Goal: Task Accomplishment & Management: Use online tool/utility

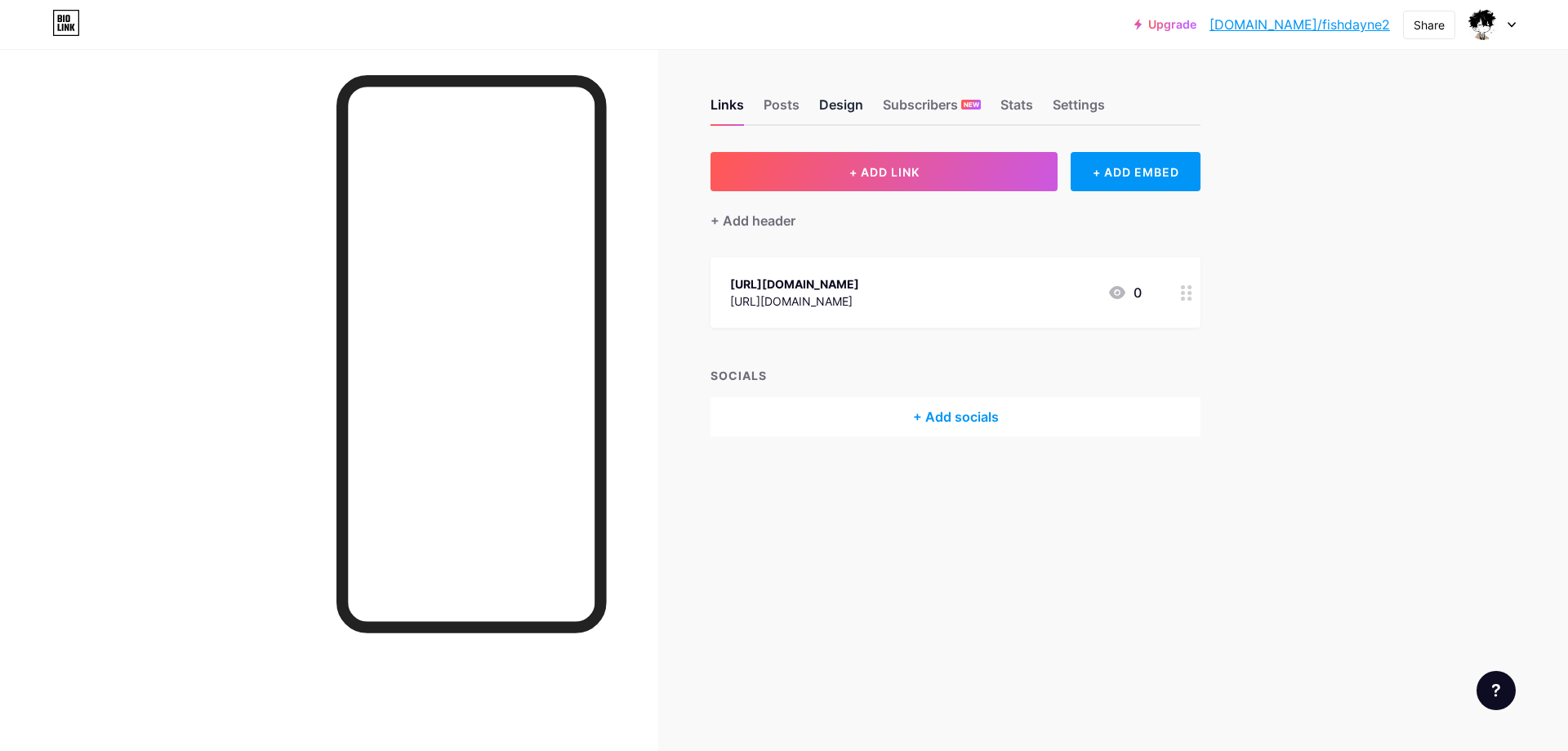
click at [842, 99] on div "Design" at bounding box center [841, 110] width 44 height 30
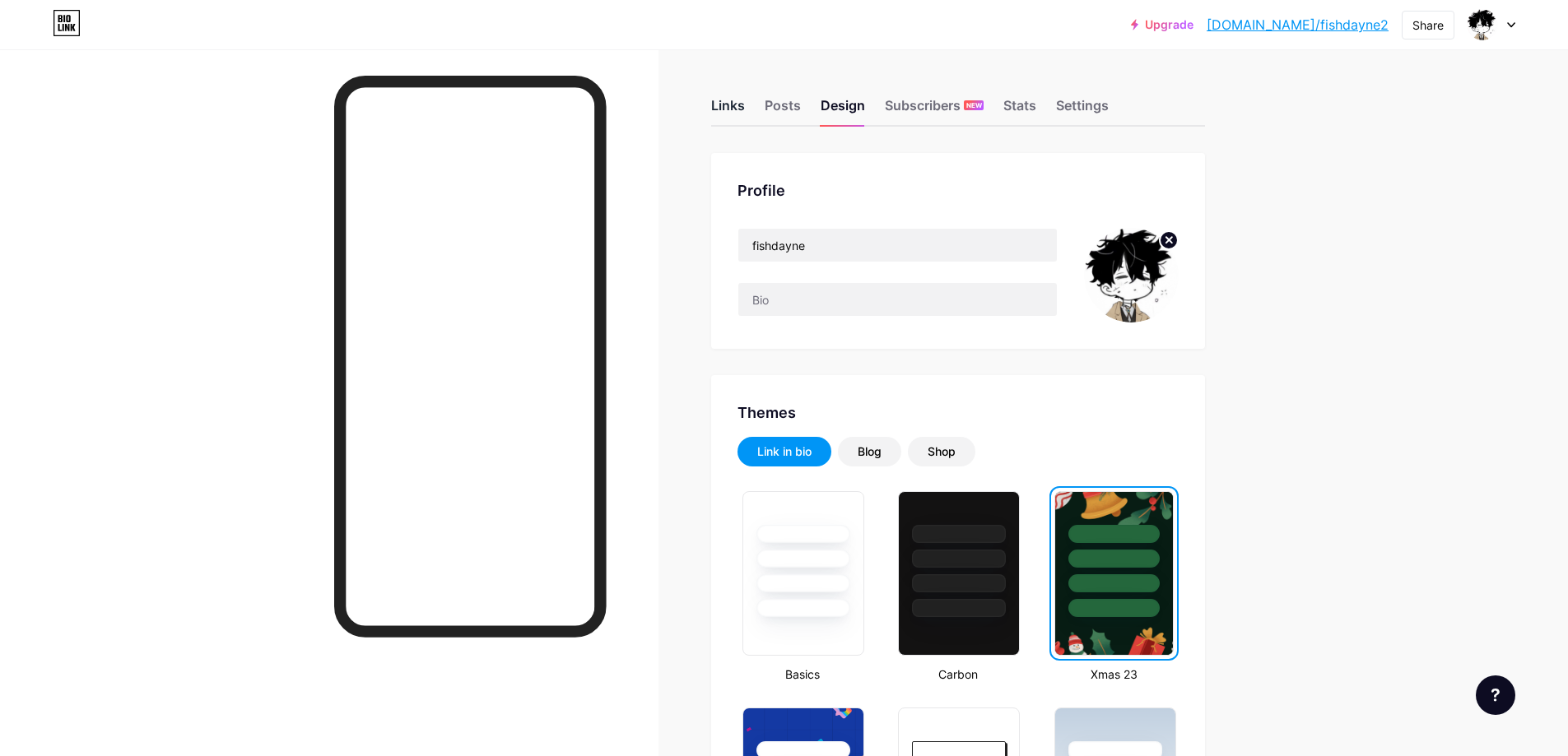
click at [735, 104] on div "Links" at bounding box center [728, 111] width 34 height 30
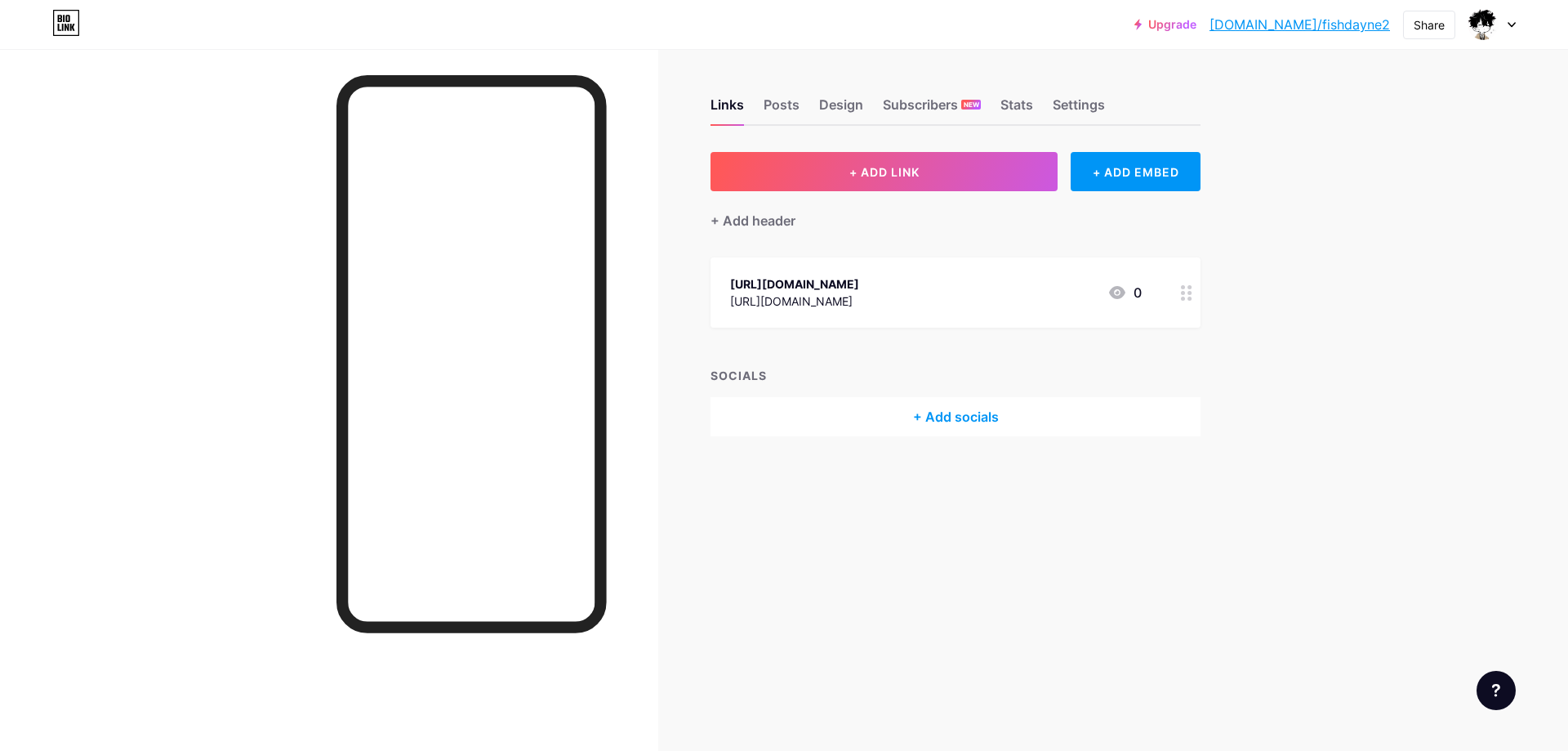
click at [930, 422] on div "+ Add socials" at bounding box center [955, 417] width 490 height 39
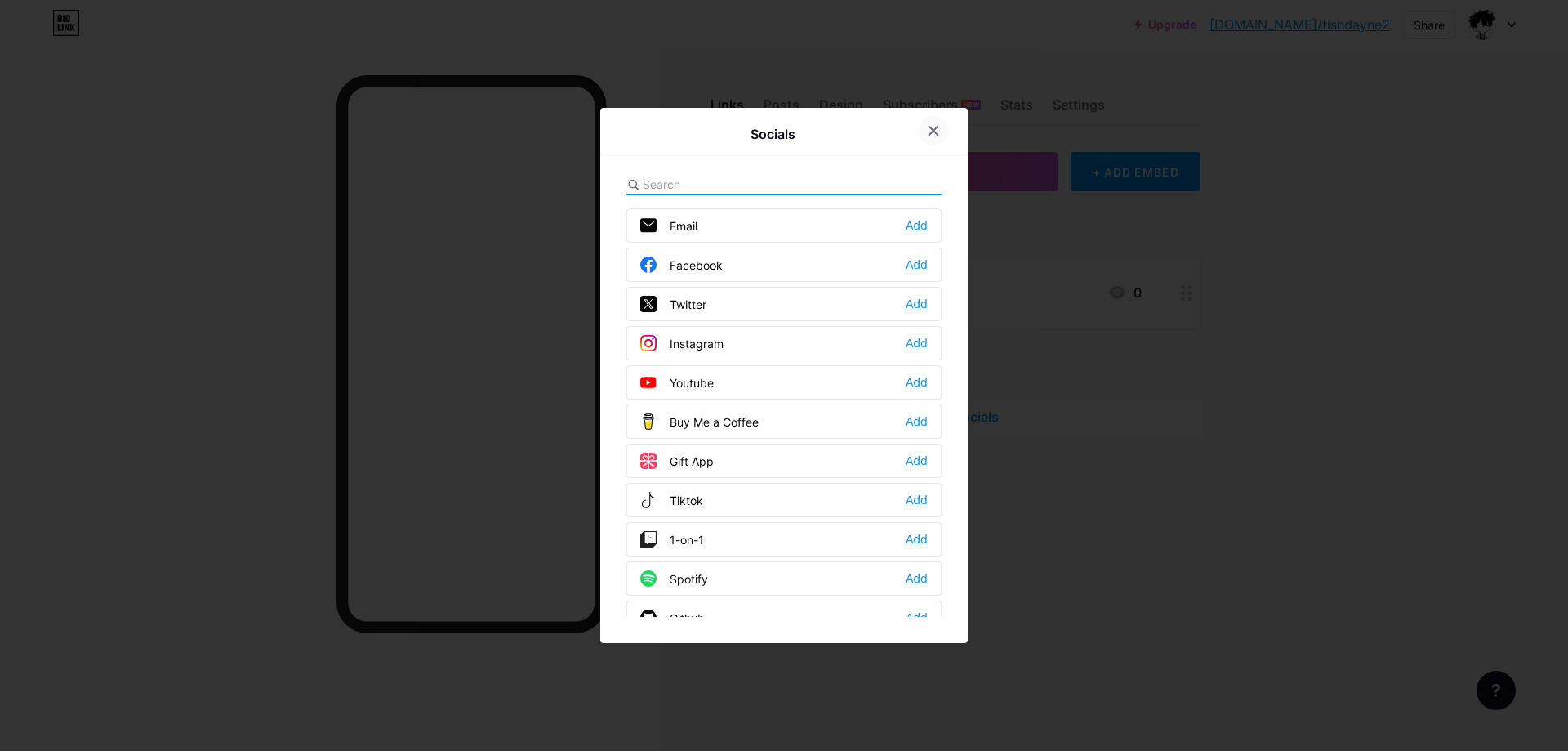
click at [937, 137] on div at bounding box center [934, 131] width 30 height 30
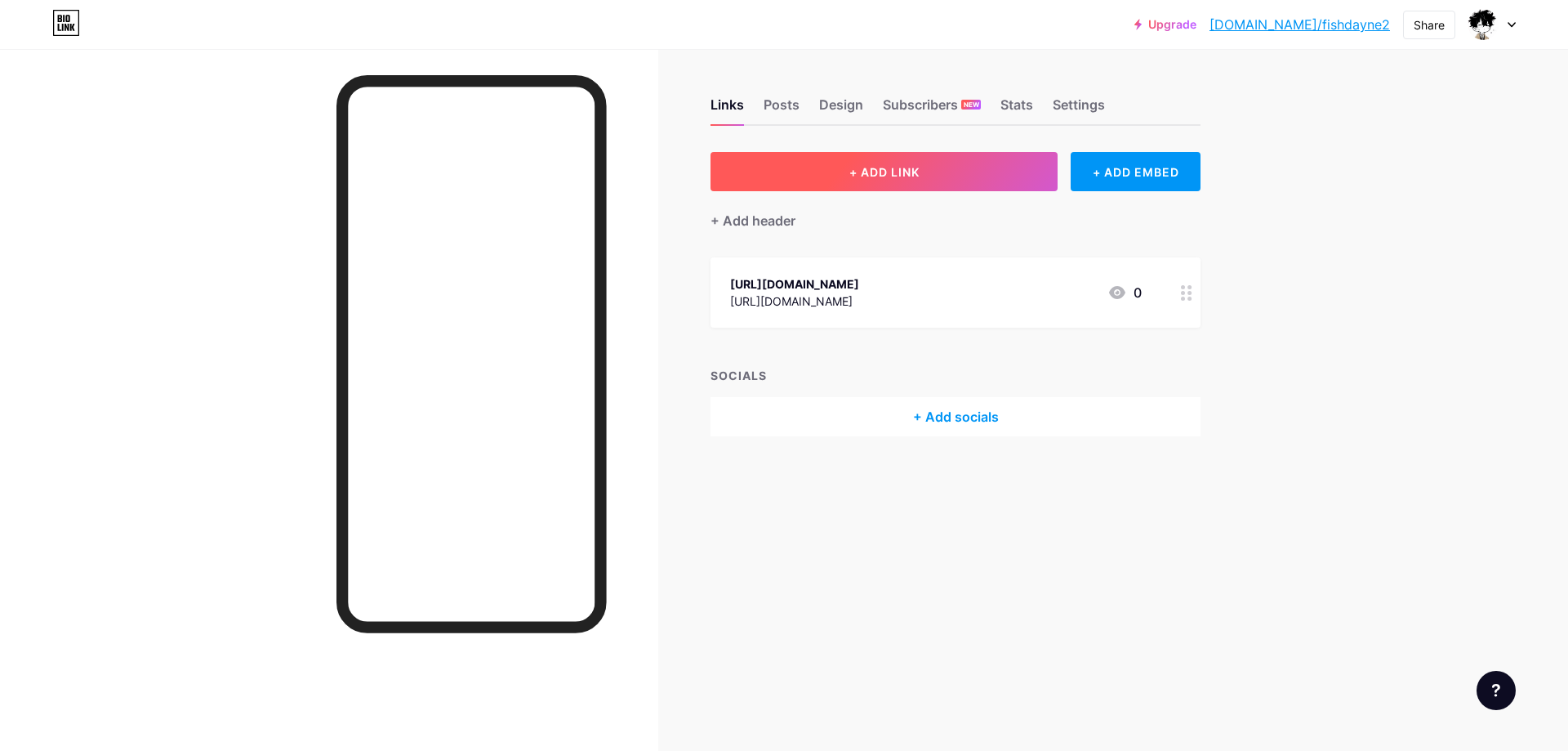
click at [955, 154] on button "+ ADD LINK" at bounding box center [884, 171] width 347 height 39
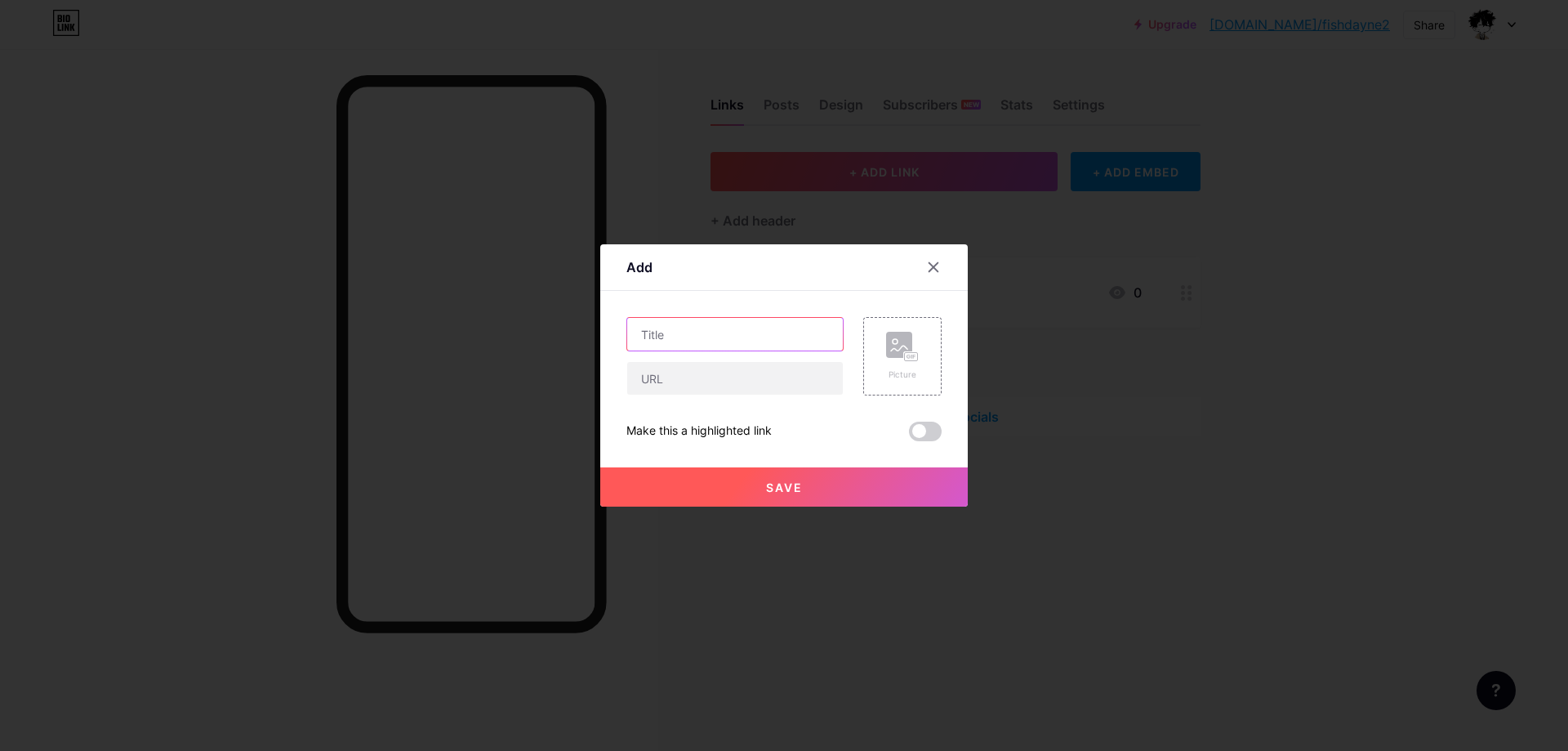
click at [692, 336] on input "text" at bounding box center [735, 334] width 216 height 33
type input "Link Telegram Ở Đây Nha"
click at [645, 385] on input "text" at bounding box center [735, 378] width 216 height 33
paste input "[URL][DOMAIN_NAME]"
type input "[URL][DOMAIN_NAME]"
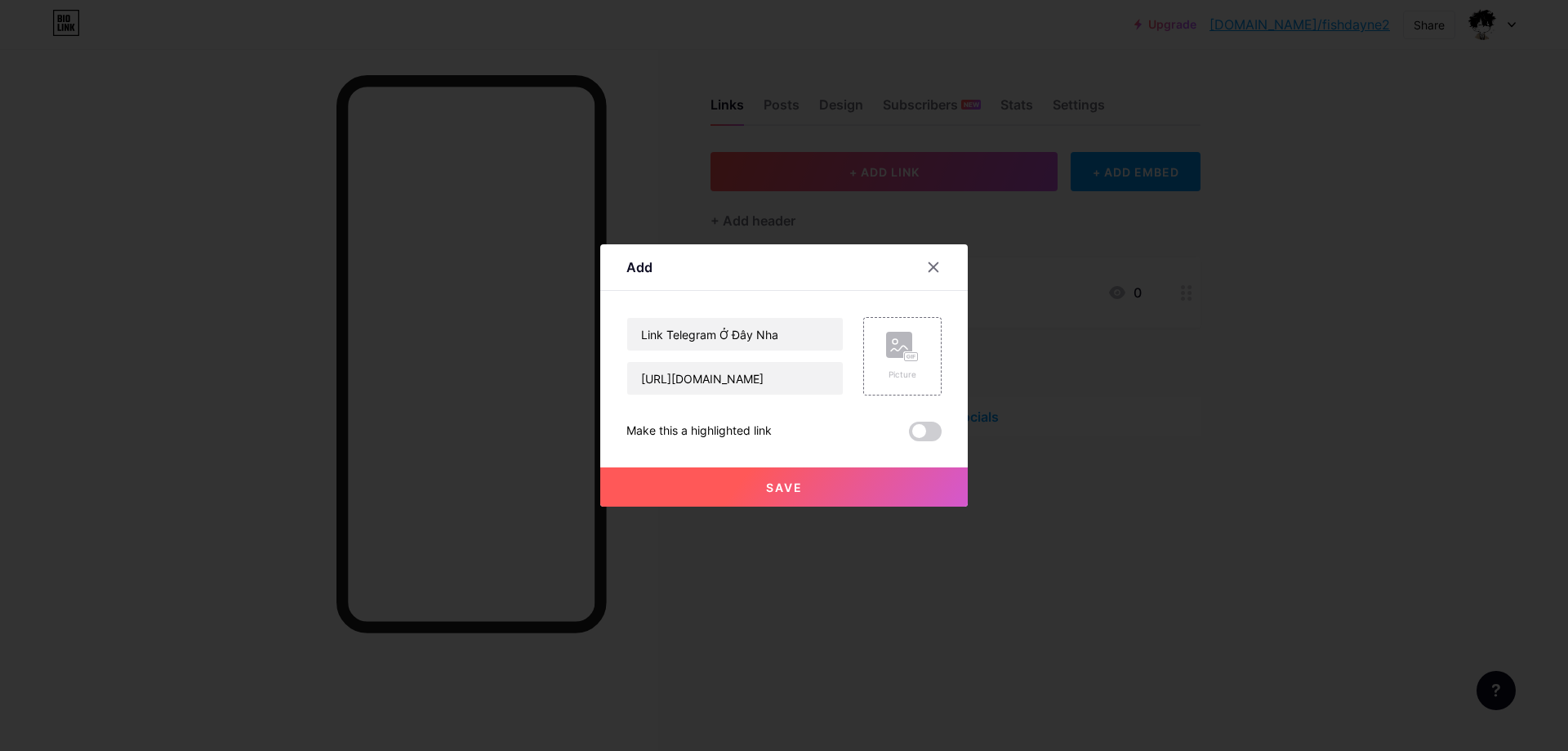
click at [753, 500] on button "Save" at bounding box center [783, 487] width 367 height 39
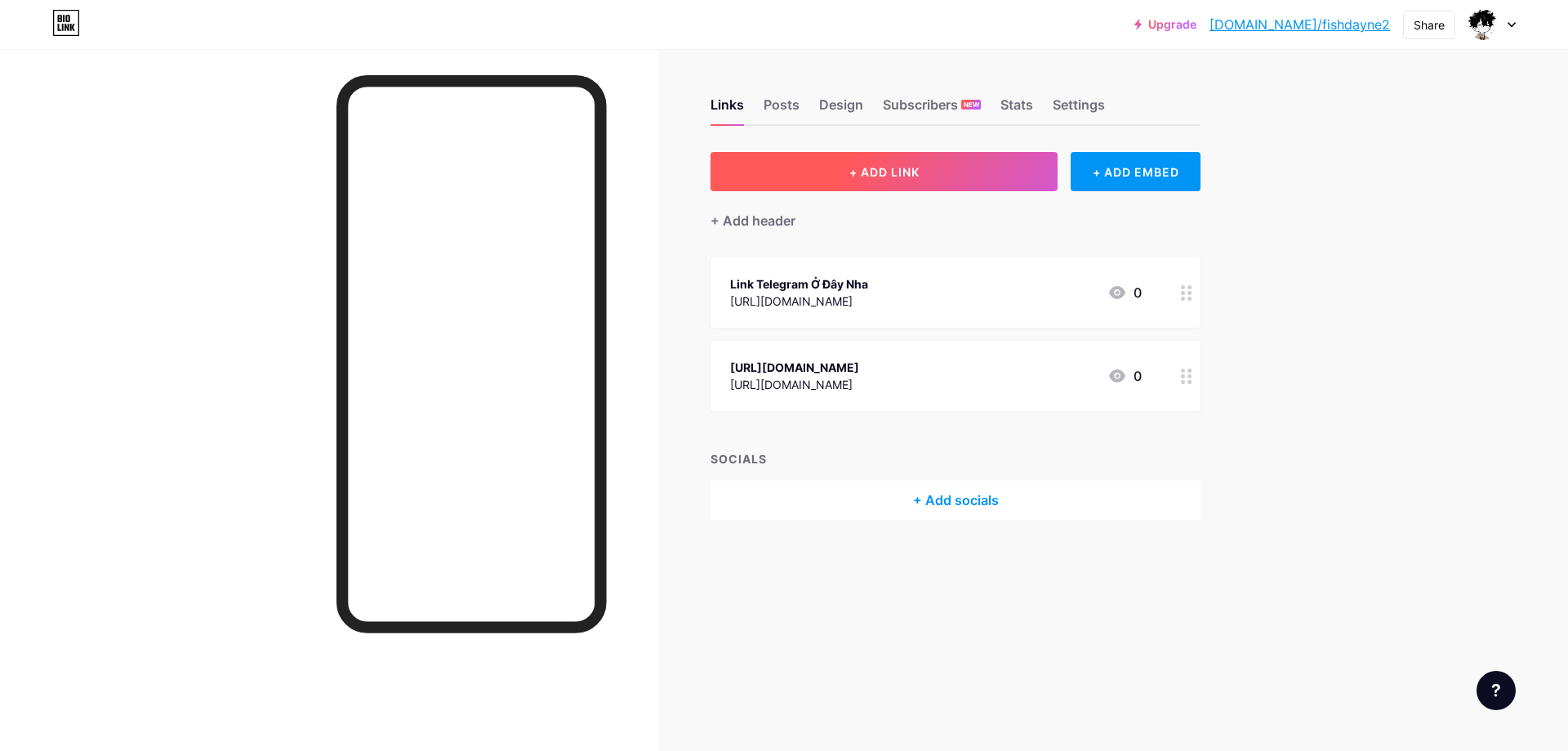
click at [927, 180] on button "+ ADD LINK" at bounding box center [884, 171] width 347 height 39
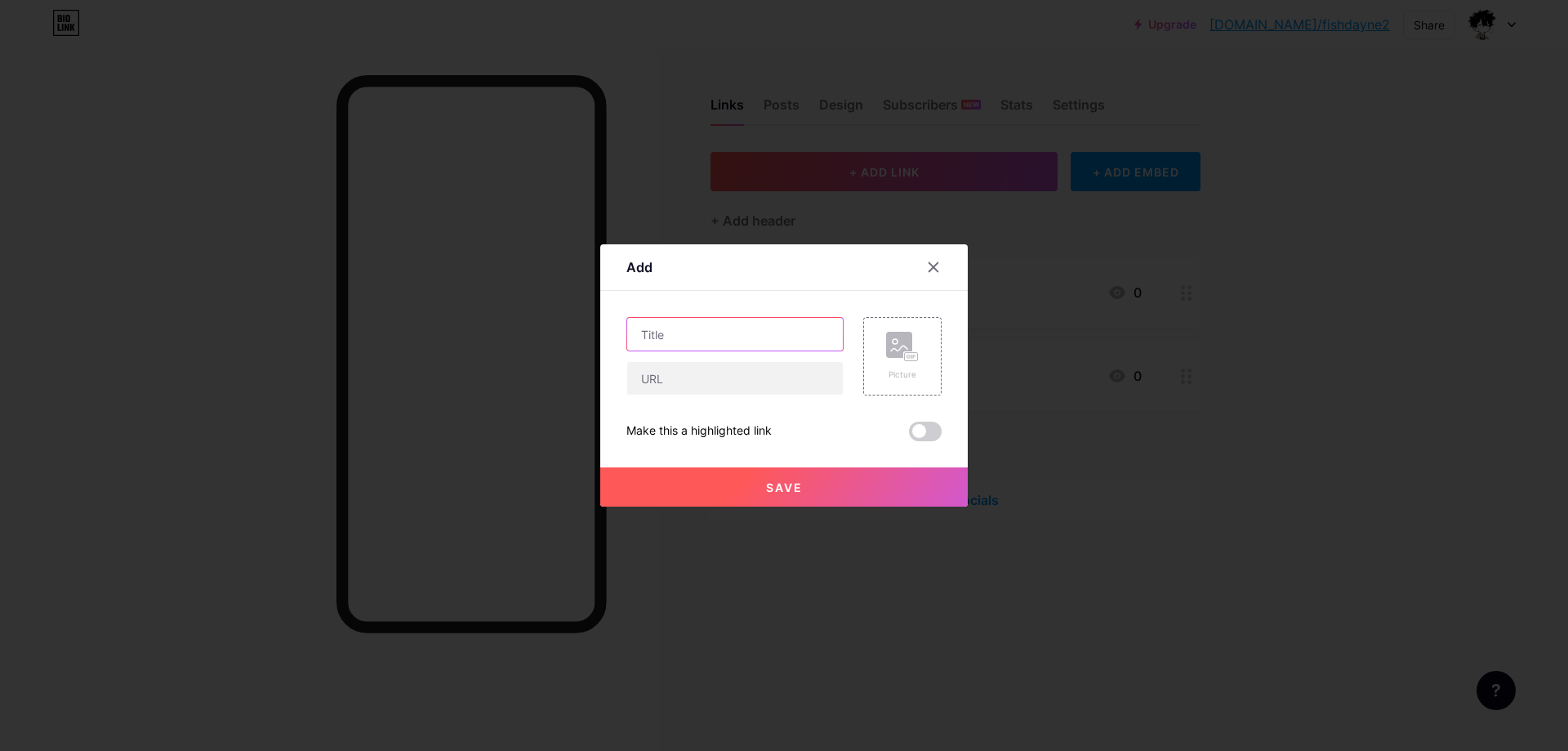
click at [713, 332] on input "text" at bounding box center [735, 334] width 216 height 33
type input "Link Đăng Ký Ở Đây Nha"
click at [711, 378] on input "text" at bounding box center [735, 378] width 216 height 33
paste input "[URL][DOMAIN_NAME]"
type input "[URL][DOMAIN_NAME]"
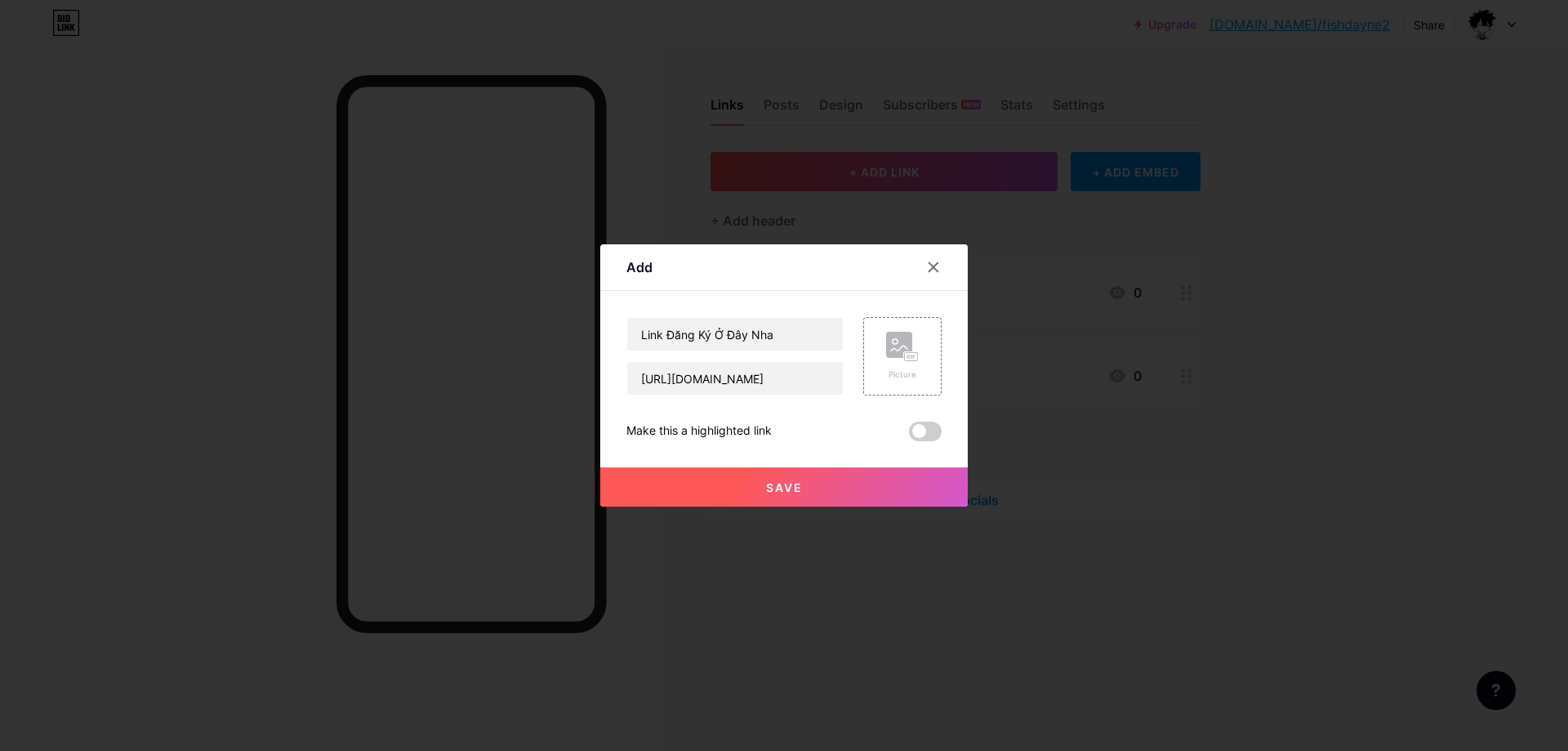
click at [778, 486] on span "Save" at bounding box center [785, 487] width 37 height 14
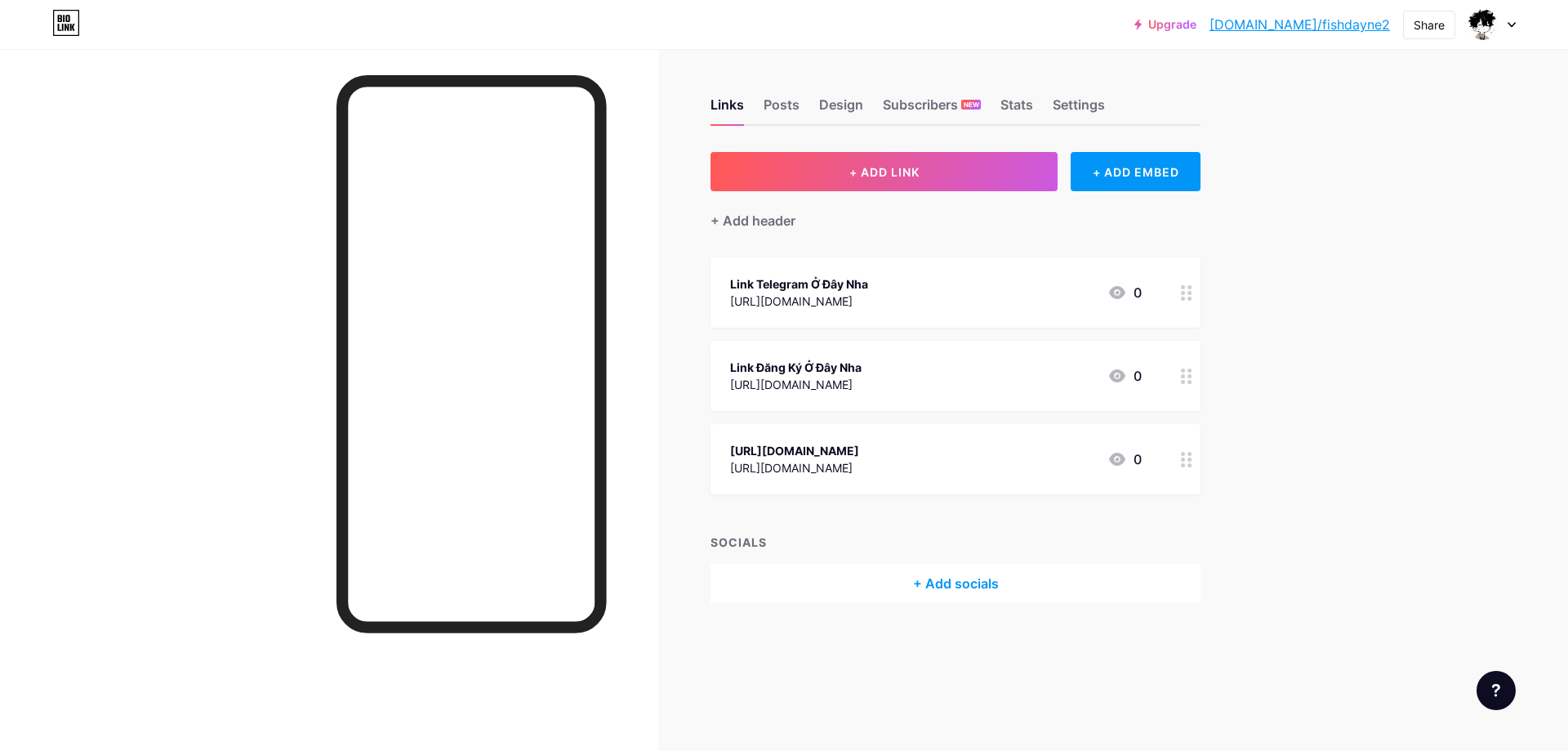
drag, startPoint x: 1330, startPoint y: 20, endPoint x: 1356, endPoint y: 24, distance: 26.3
click at [1362, 25] on link "[DOMAIN_NAME]/fishdayne2" at bounding box center [1300, 24] width 180 height 20
